Goal: Task Accomplishment & Management: Manage account settings

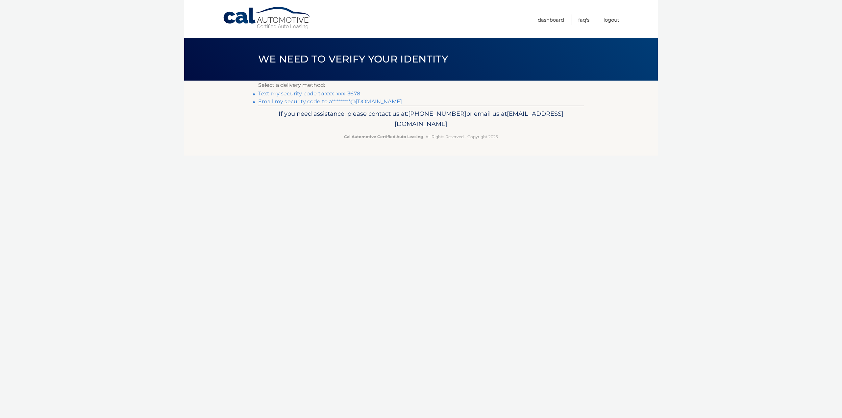
click at [347, 94] on link "Text my security code to xxx-xxx-3678" at bounding box center [309, 93] width 102 height 6
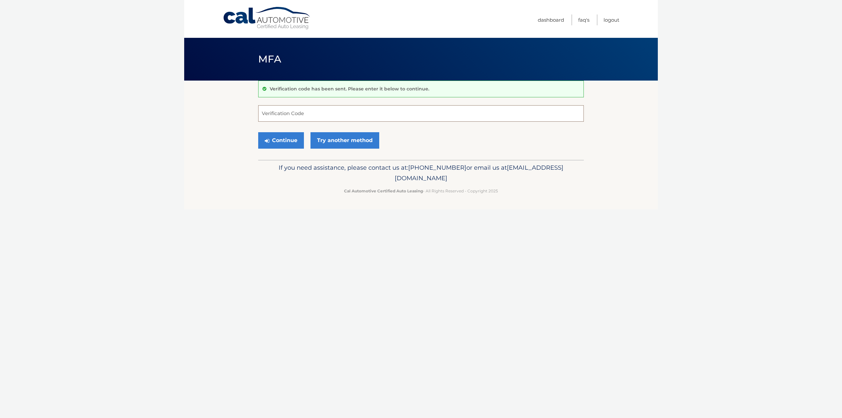
click at [320, 114] on input "Verification Code" at bounding box center [420, 113] width 325 height 16
type input "9"
type input "090852"
click at [286, 140] on button "Continue" at bounding box center [281, 140] width 46 height 16
